Goal: Transaction & Acquisition: Purchase product/service

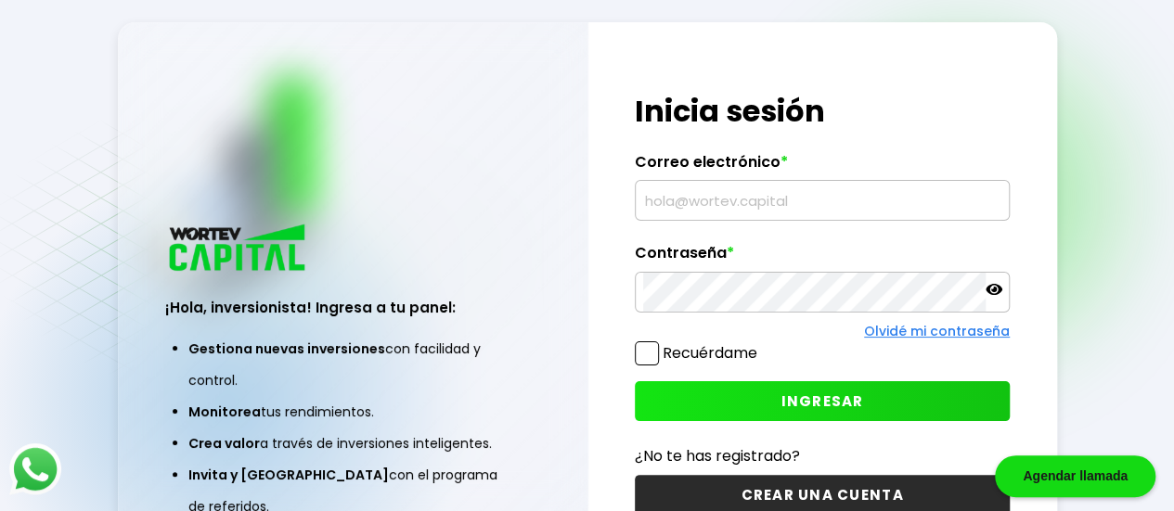
click at [703, 216] on input "text" at bounding box center [822, 200] width 358 height 39
type input "[EMAIL_ADDRESS][DOMAIN_NAME]"
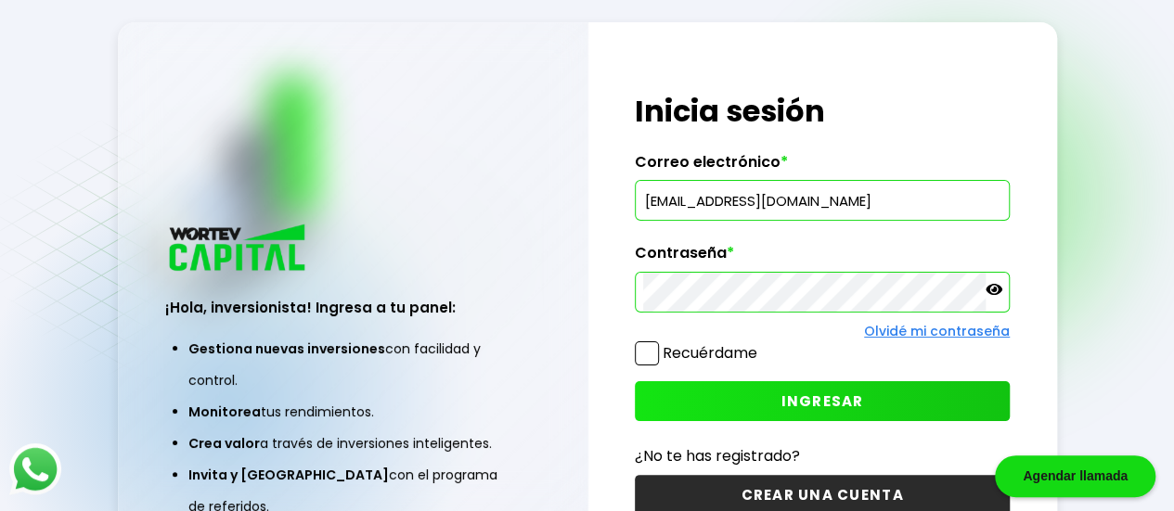
click at [991, 296] on icon at bounding box center [993, 289] width 17 height 17
click at [816, 397] on span "INGRESAR" at bounding box center [822, 400] width 83 height 19
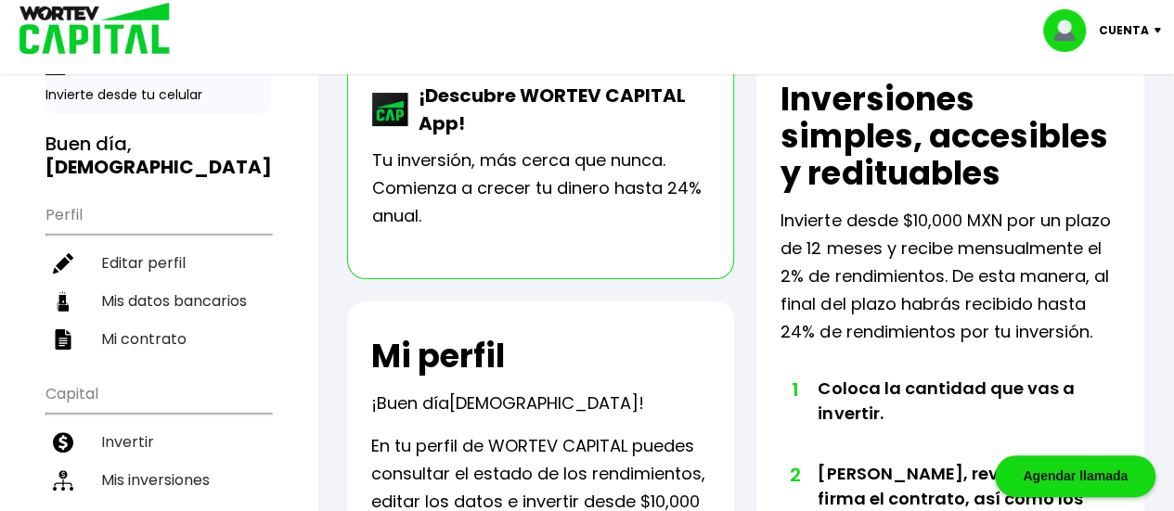
scroll to position [87, 0]
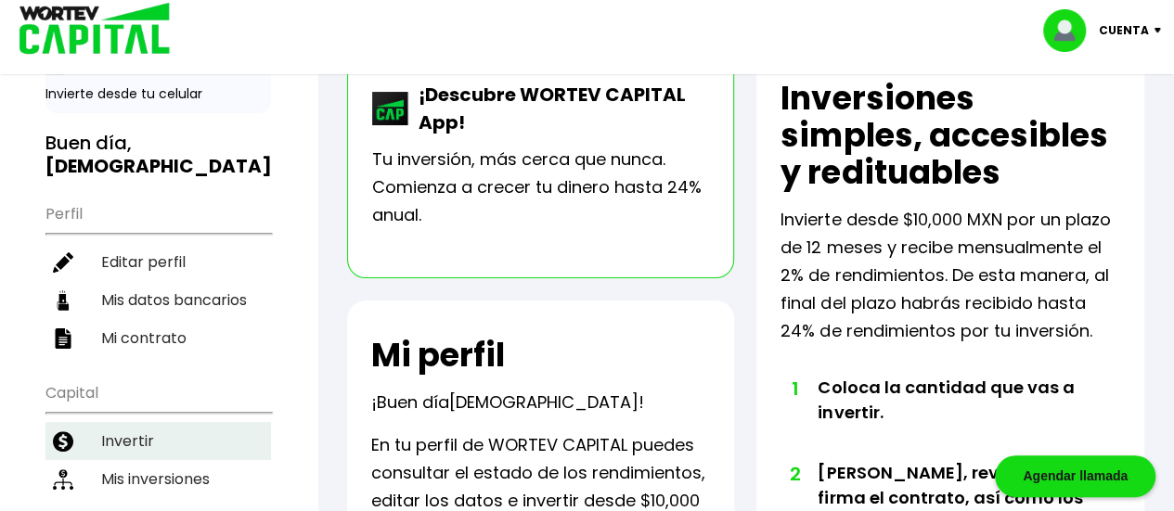
click at [147, 422] on li "Invertir" at bounding box center [157, 441] width 225 height 38
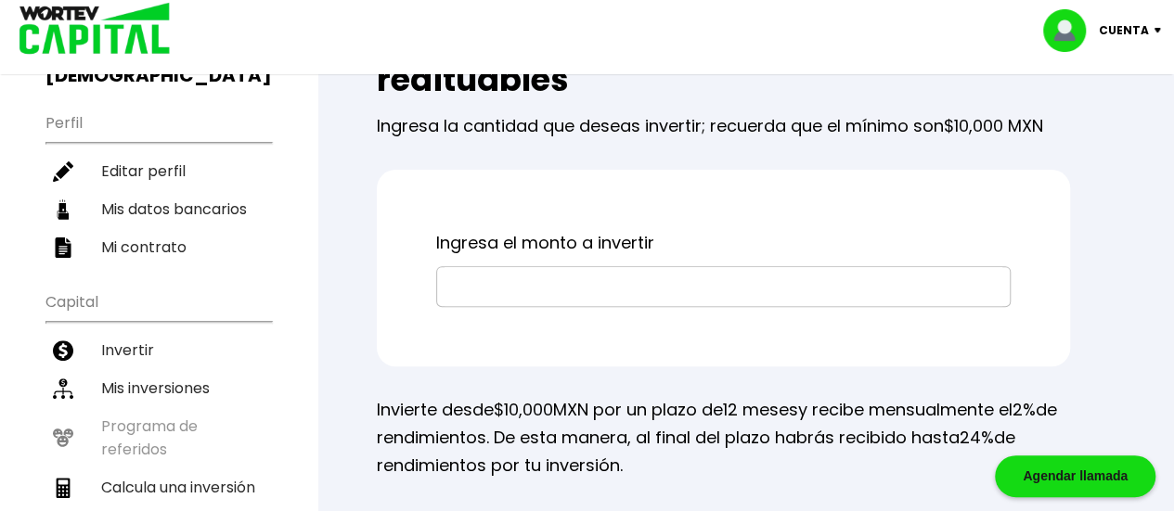
scroll to position [173, 0]
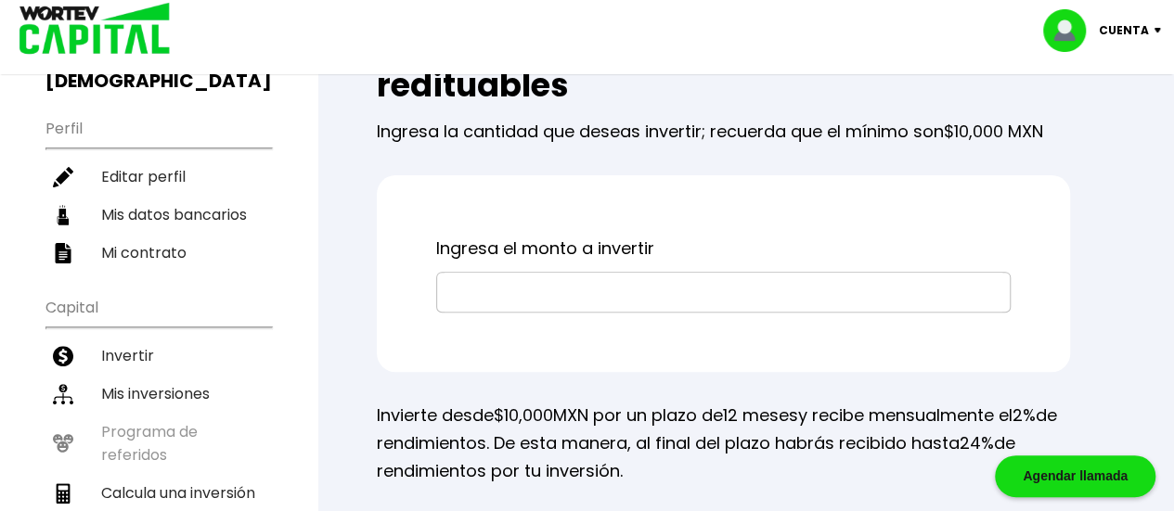
click at [622, 285] on input "text" at bounding box center [723, 292] width 558 height 39
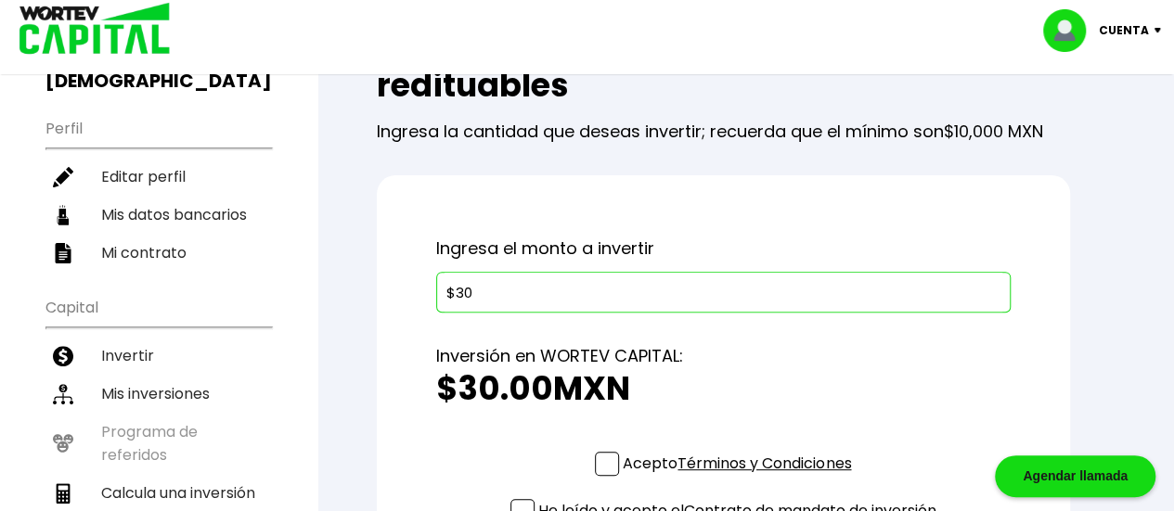
type input "$3"
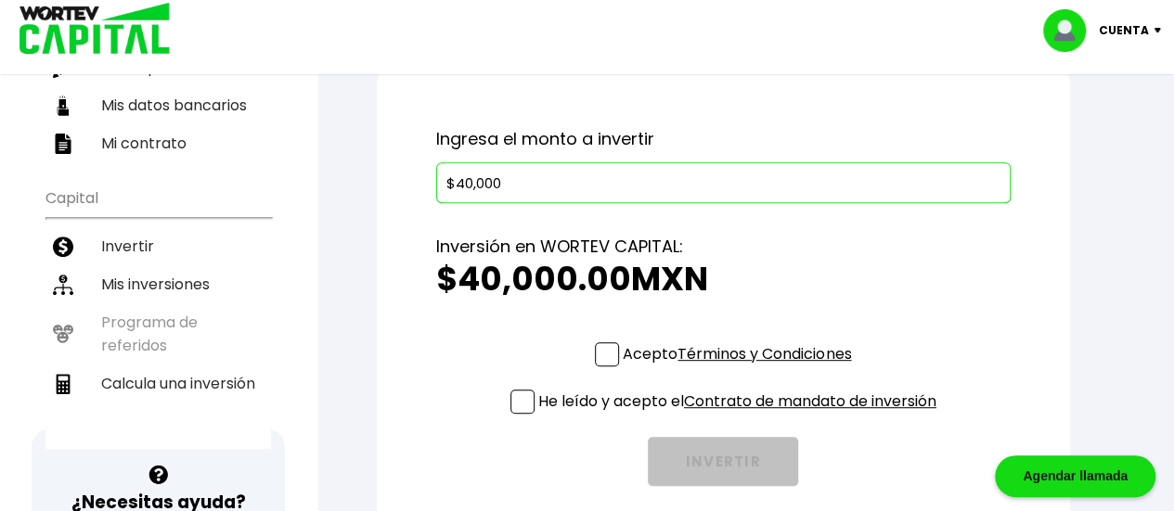
scroll to position [286, 0]
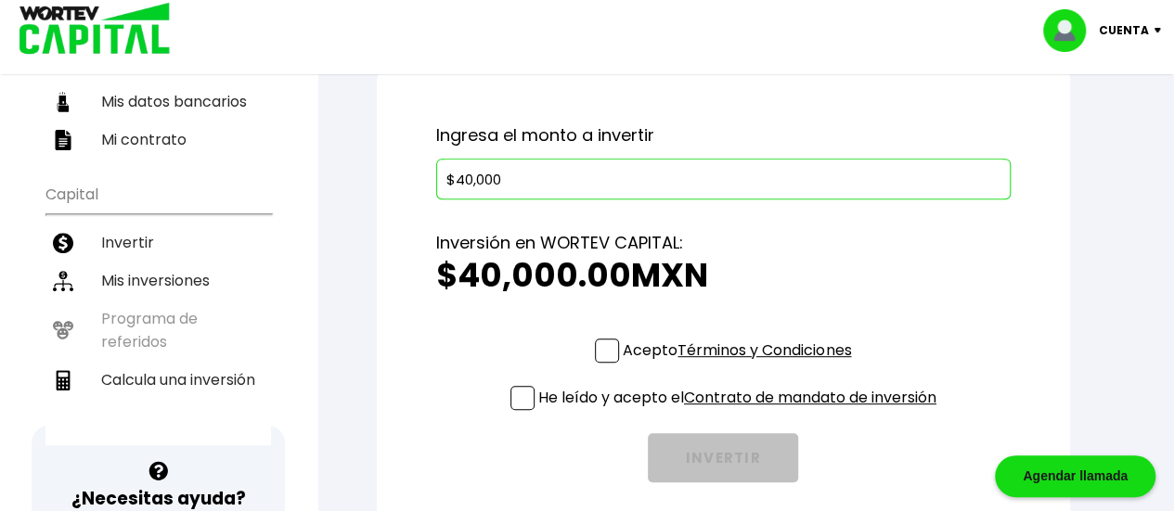
click at [603, 350] on span at bounding box center [607, 351] width 24 height 24
click at [740, 365] on input "Acepto Términos y Condiciones" at bounding box center [740, 365] width 0 height 0
click at [510, 400] on span at bounding box center [522, 398] width 24 height 24
click at [740, 412] on input "He leído y acepto el Contrato de mandato de inversión" at bounding box center [740, 412] width 0 height 0
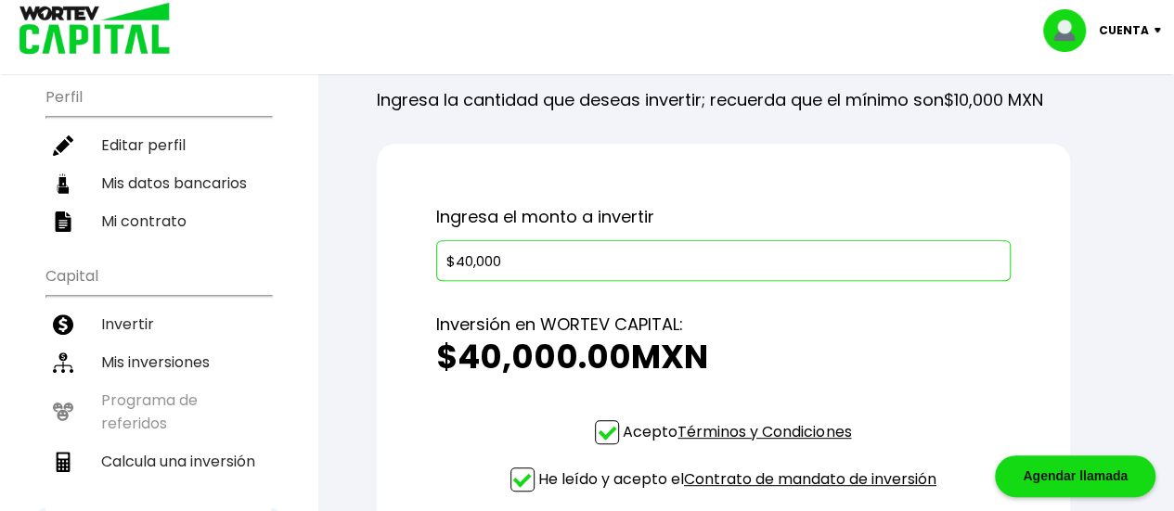
scroll to position [202, 0]
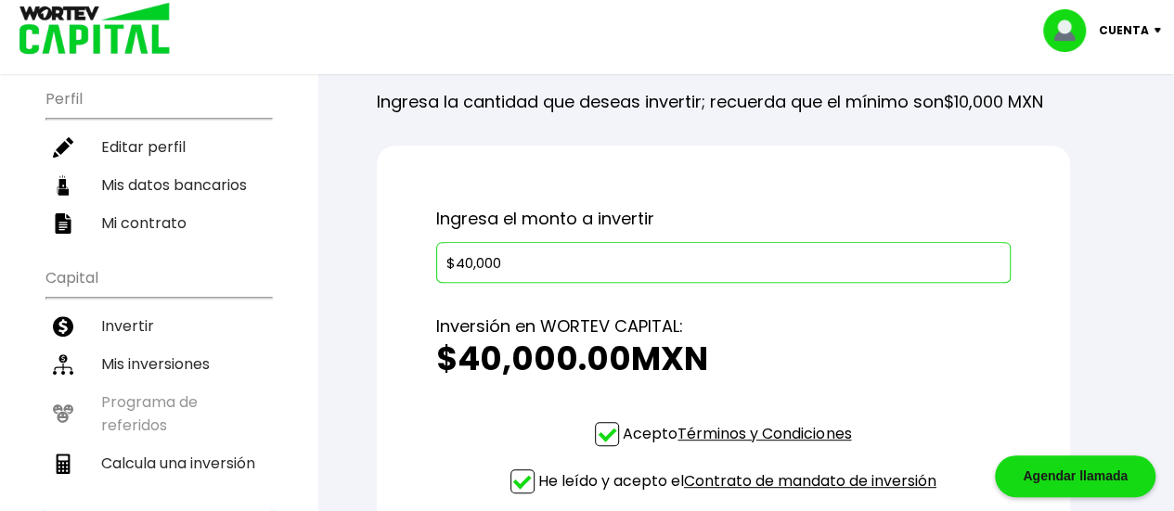
click at [462, 263] on input "$40,000" at bounding box center [723, 262] width 558 height 39
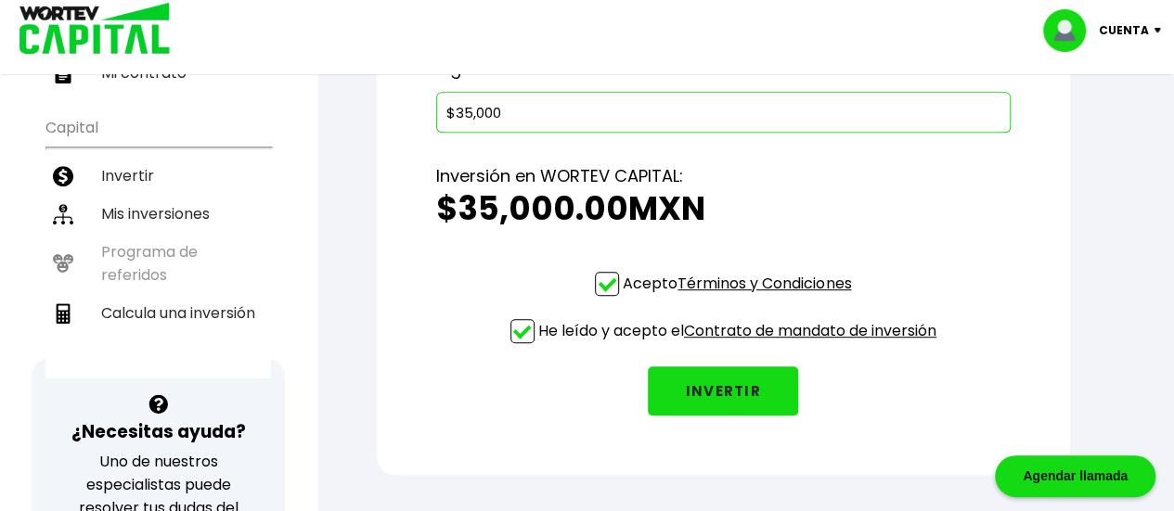
scroll to position [354, 0]
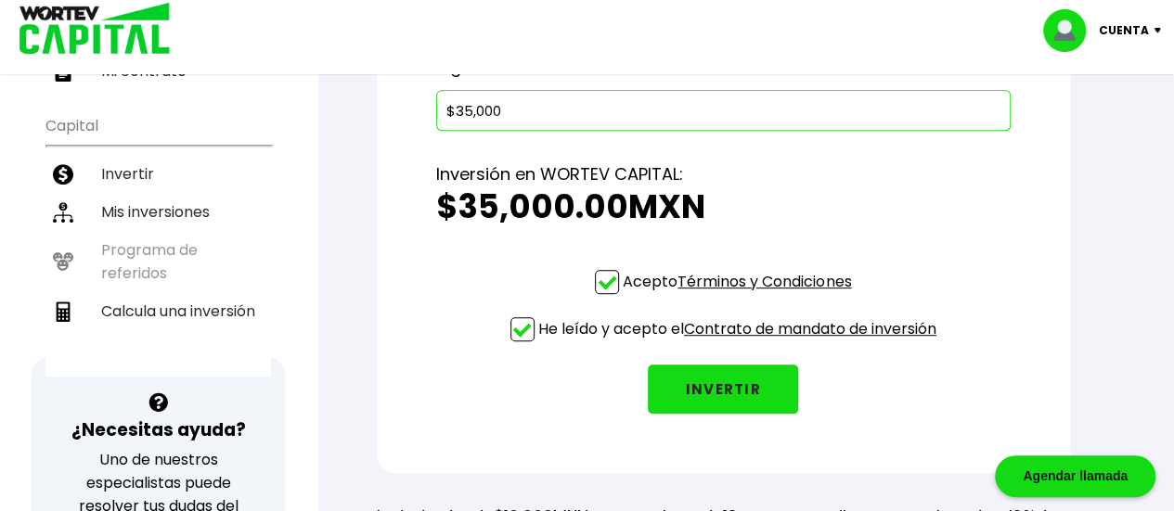
type input "$35,000"
click at [695, 385] on button "INVERTIR" at bounding box center [723, 389] width 150 height 49
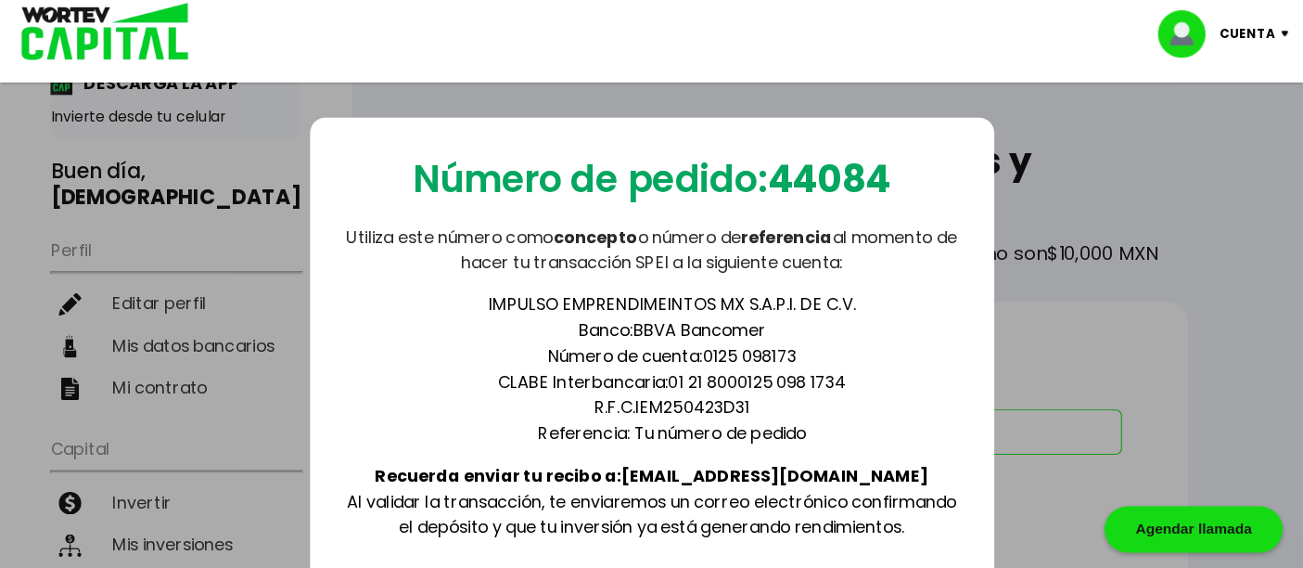
scroll to position [0, 0]
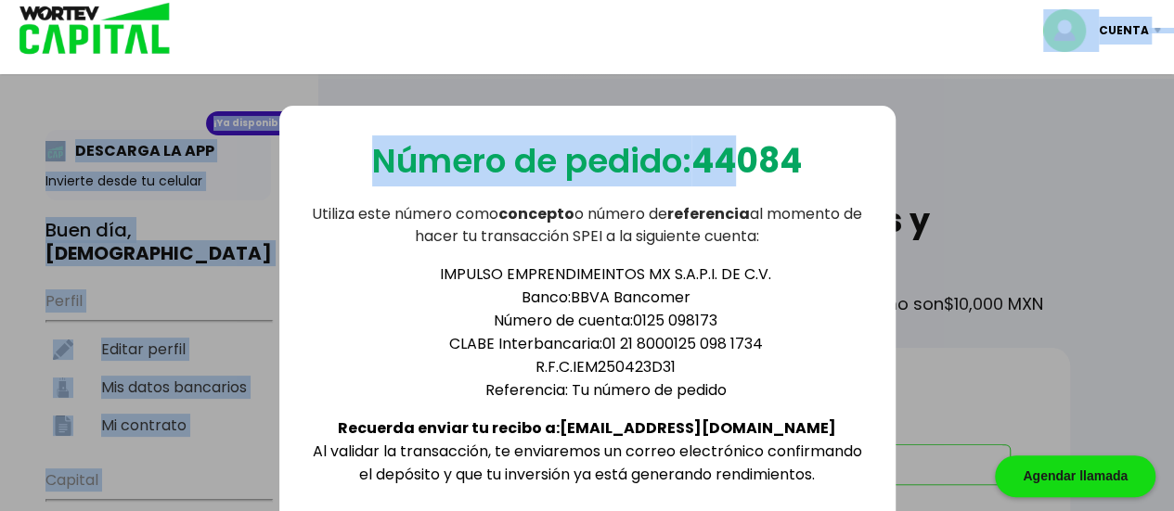
drag, startPoint x: 745, startPoint y: 118, endPoint x: 738, endPoint y: 61, distance: 57.0
click at [739, 164] on b "44084" at bounding box center [746, 160] width 110 height 47
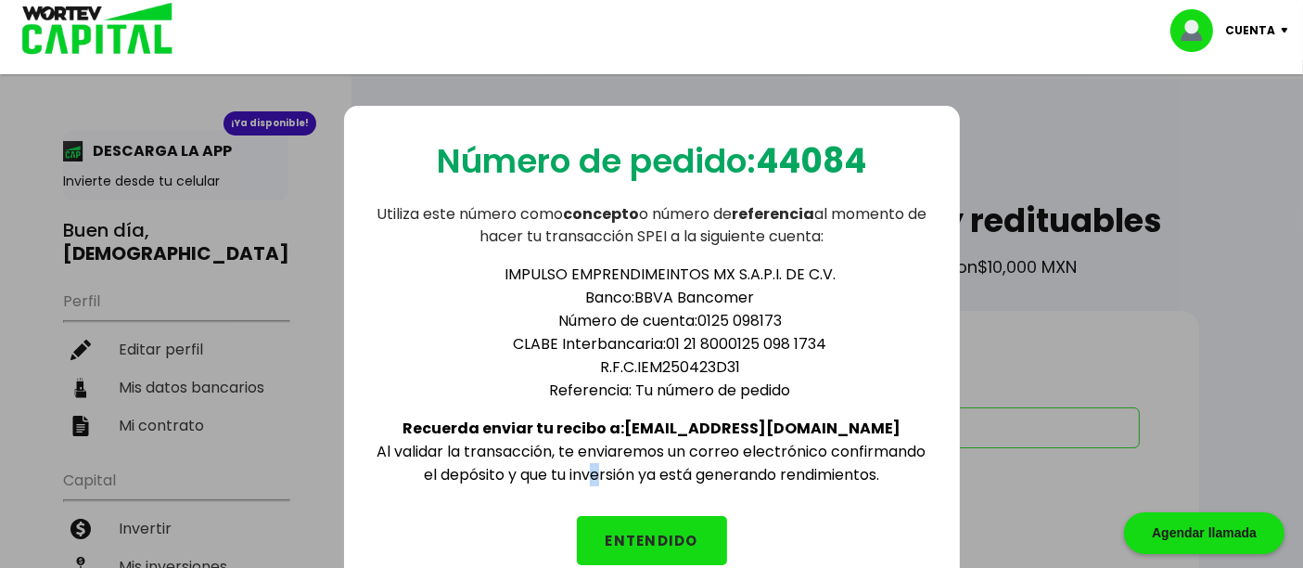
drag, startPoint x: 1101, startPoint y: 0, endPoint x: 594, endPoint y: 485, distance: 702.1
click at [594, 485] on div "Número de pedido: 44084 Utiliza este número como concepto o número de referenci…" at bounding box center [652, 350] width 616 height 489
click at [584, 463] on div "IMPULSO EMPRENDIMEINTOS MX S.A.P.I. DE C.V. Banco: BBVA Bancomer Número de cuen…" at bounding box center [652, 367] width 557 height 238
click at [644, 510] on button "ENTENDIDO" at bounding box center [652, 540] width 150 height 49
